Goal: Task Accomplishment & Management: Use online tool/utility

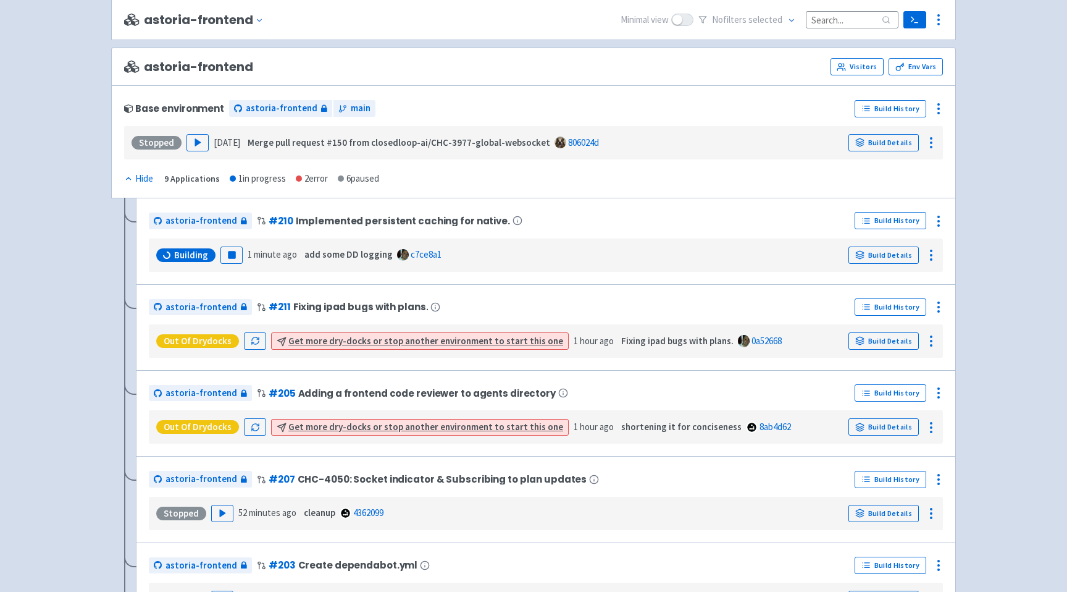
scroll to position [138, 0]
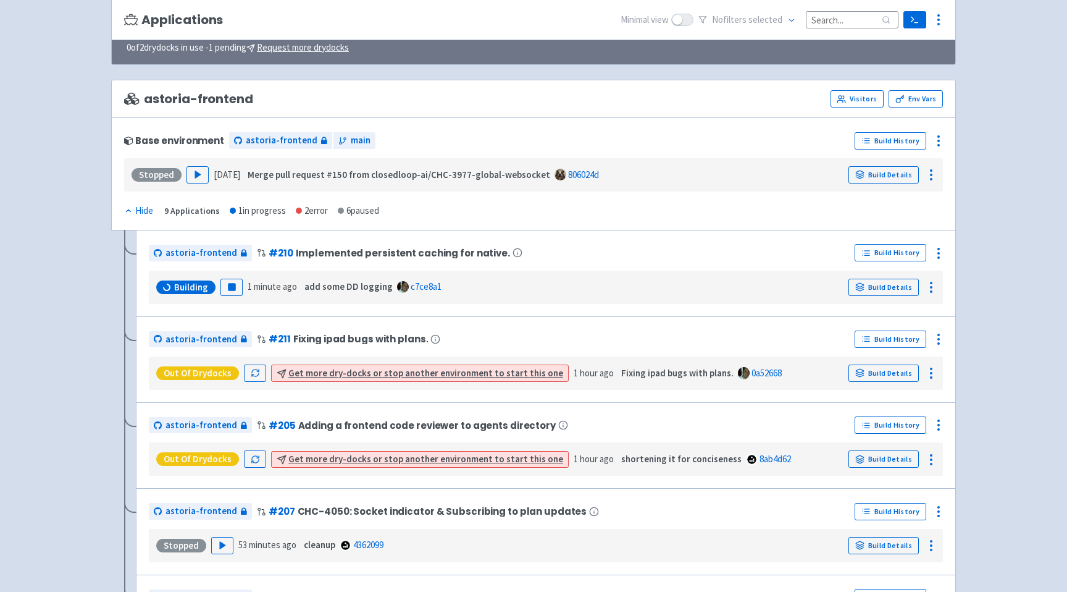
scroll to position [125, 0]
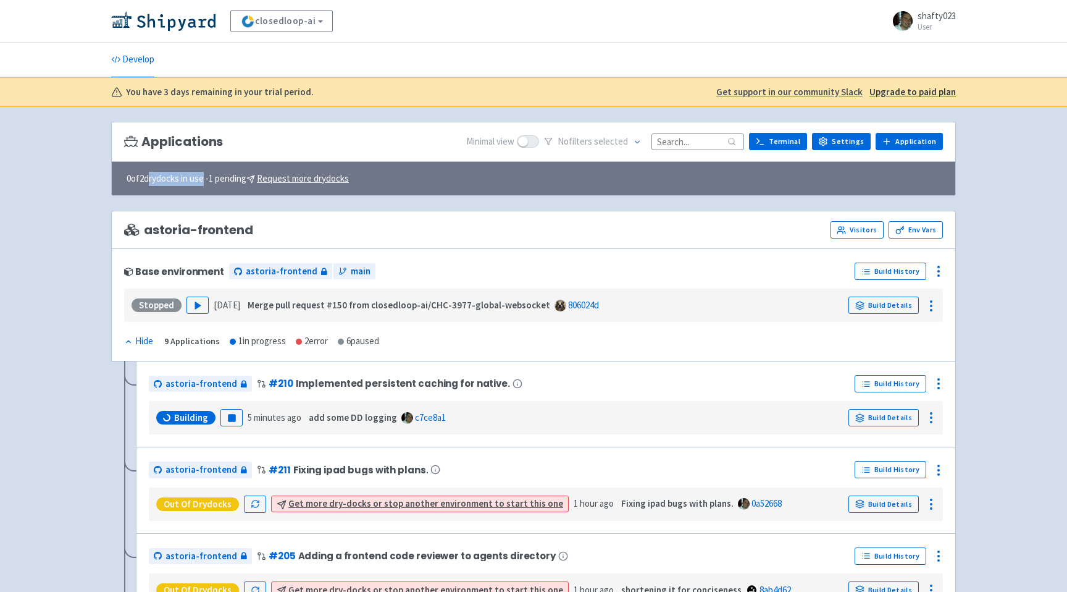
drag, startPoint x: 206, startPoint y: 178, endPoint x: 149, endPoint y: 178, distance: 56.8
click at [149, 178] on span "0 of 2 drydocks in use - 1 pending Request more drydocks" at bounding box center [238, 179] width 222 height 14
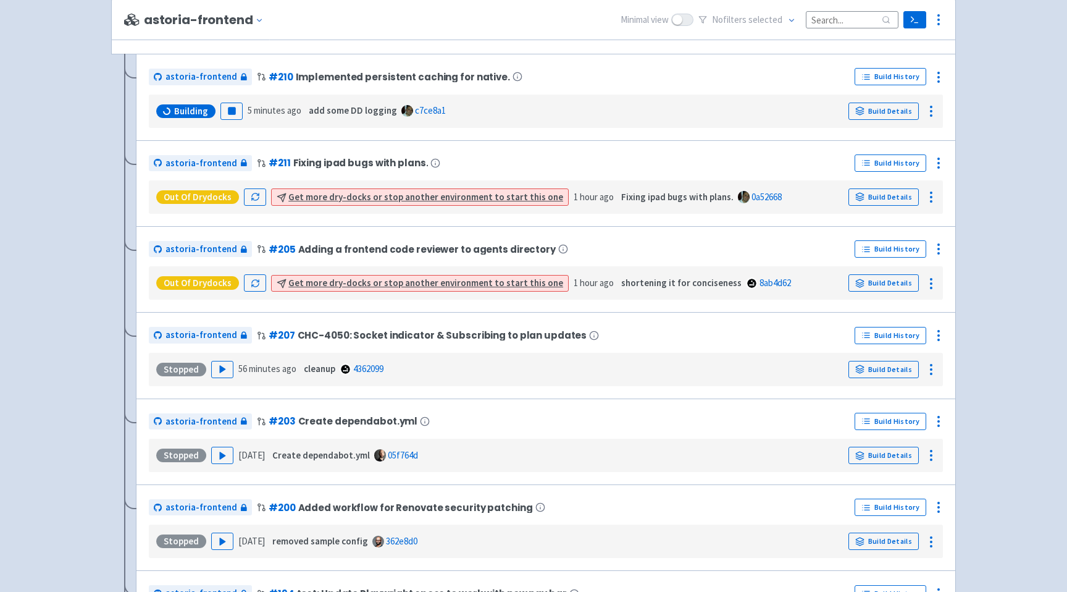
scroll to position [299, 0]
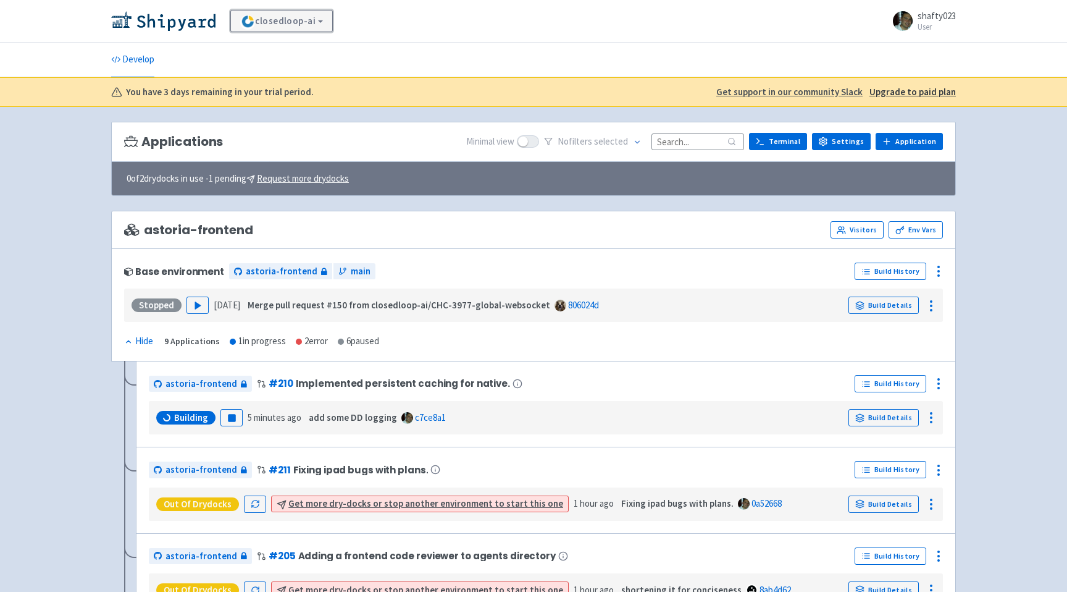
click at [284, 19] on link "closedloop-ai" at bounding box center [281, 21] width 102 height 22
click at [309, 22] on link "closedloop-ai" at bounding box center [281, 21] width 102 height 22
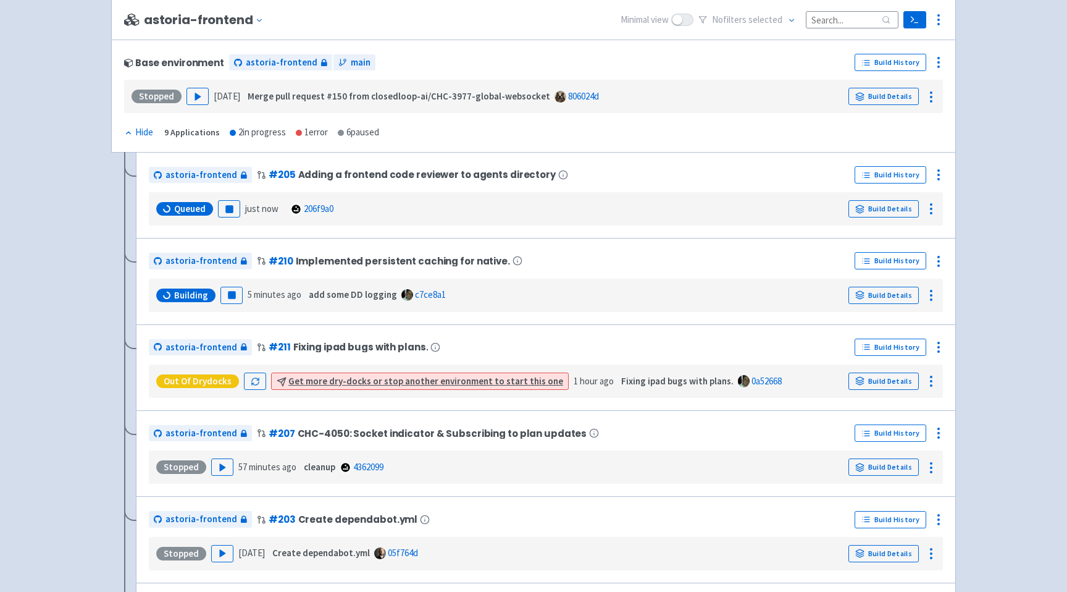
scroll to position [211, 0]
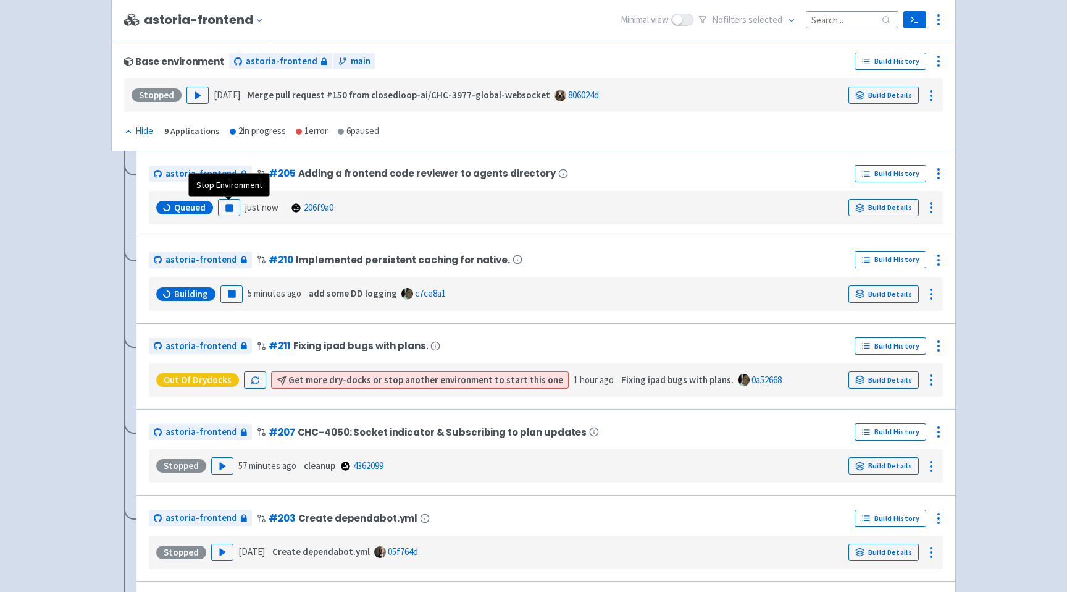
click at [238, 224] on div "Queued Pause just now 206f9a0 Build Details" at bounding box center [546, 207] width 794 height 33
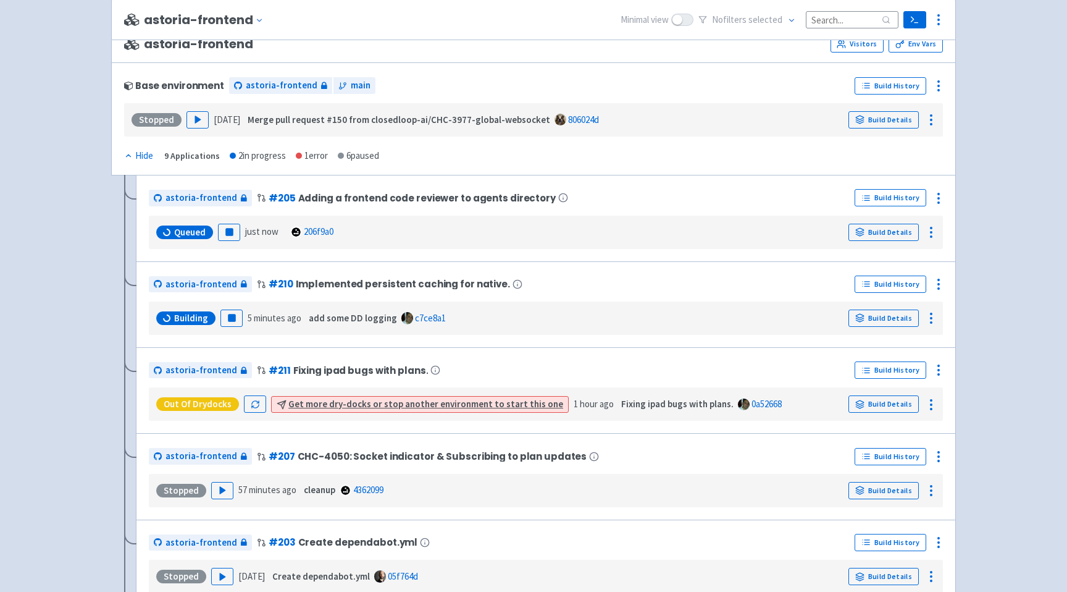
scroll to position [185, 0]
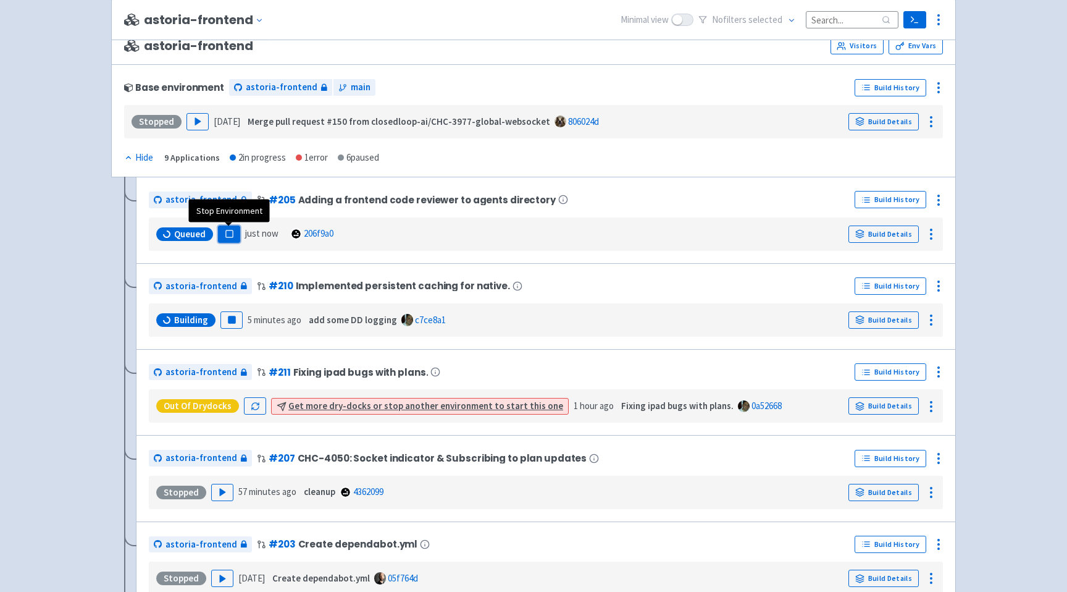
click at [225, 233] on icon "button" at bounding box center [229, 233] width 9 height 9
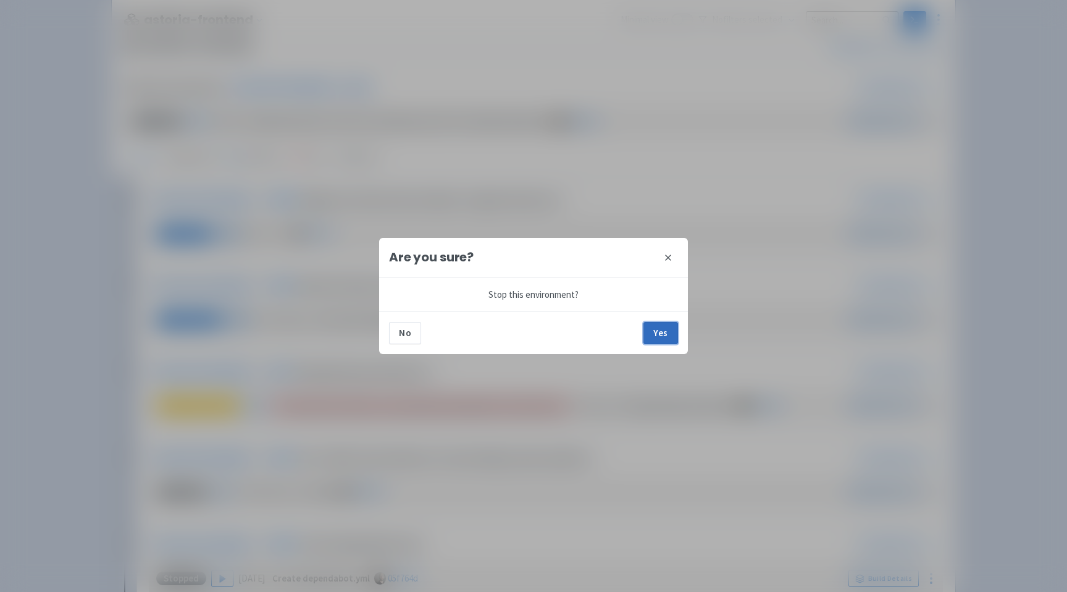
click at [655, 333] on button "Yes" at bounding box center [660, 333] width 35 height 22
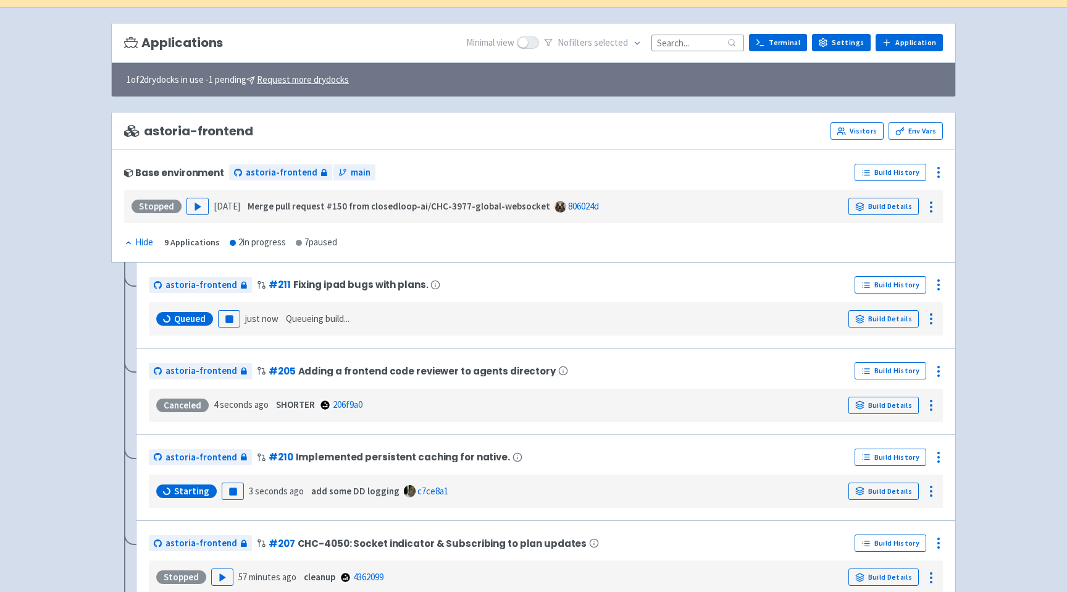
scroll to position [91, 0]
